Goal: Use online tool/utility: Use online tool/utility

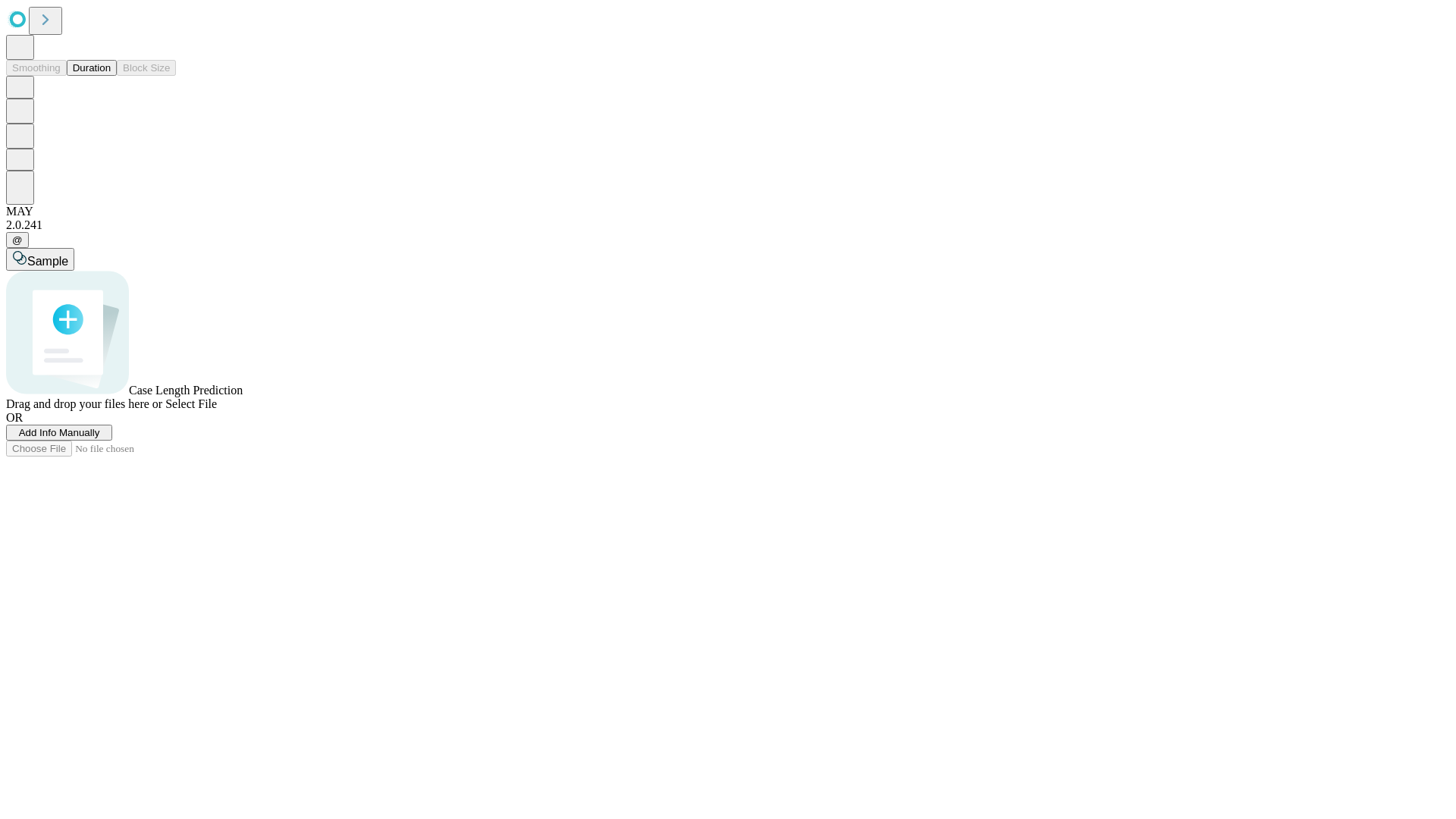
click at [110, 76] on button "Duration" at bounding box center [91, 68] width 50 height 16
click at [217, 410] on span "Select File" at bounding box center [191, 404] width 51 height 13
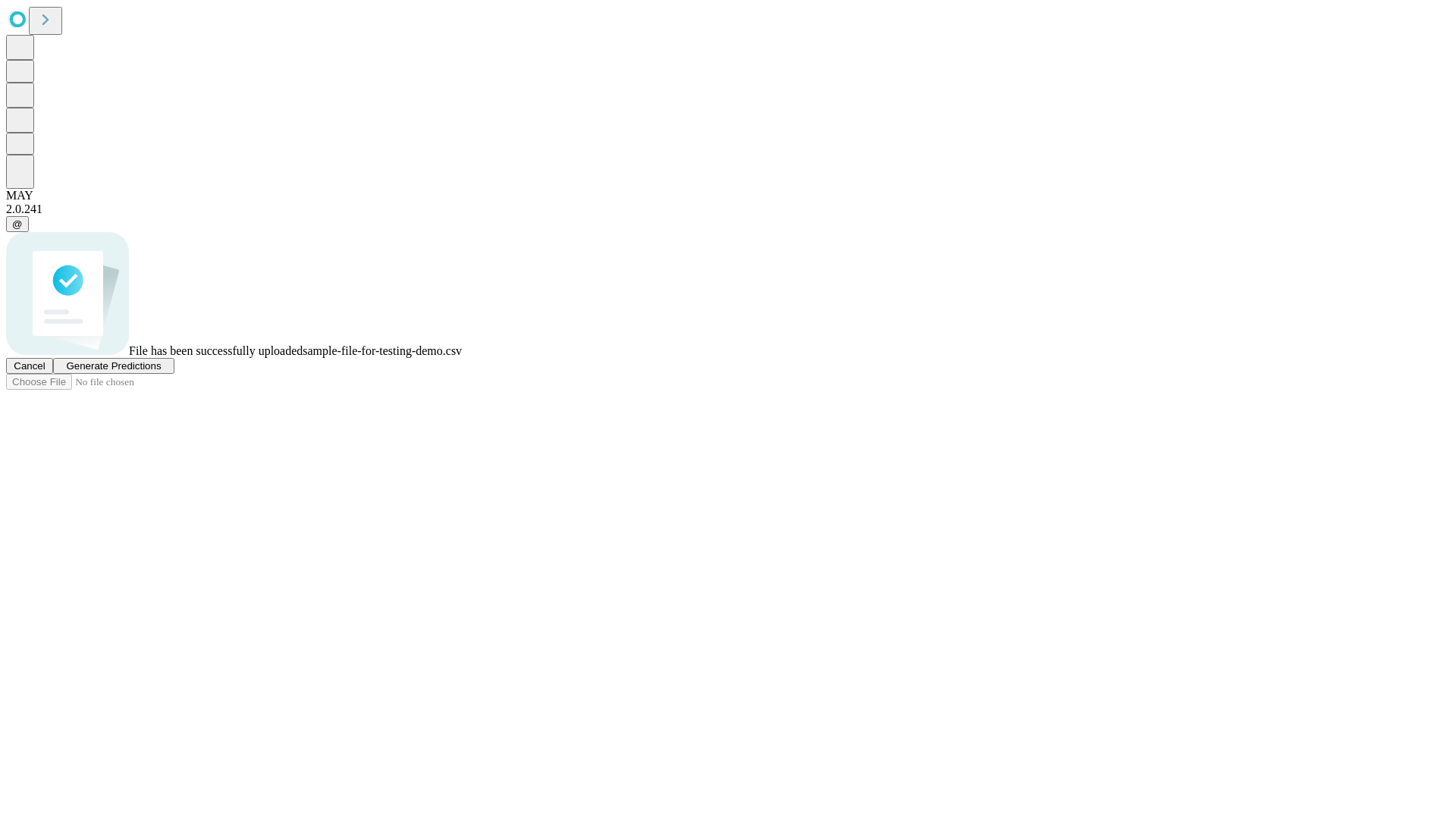
click at [161, 372] on span "Generate Predictions" at bounding box center [113, 366] width 95 height 11
